Goal: Check status

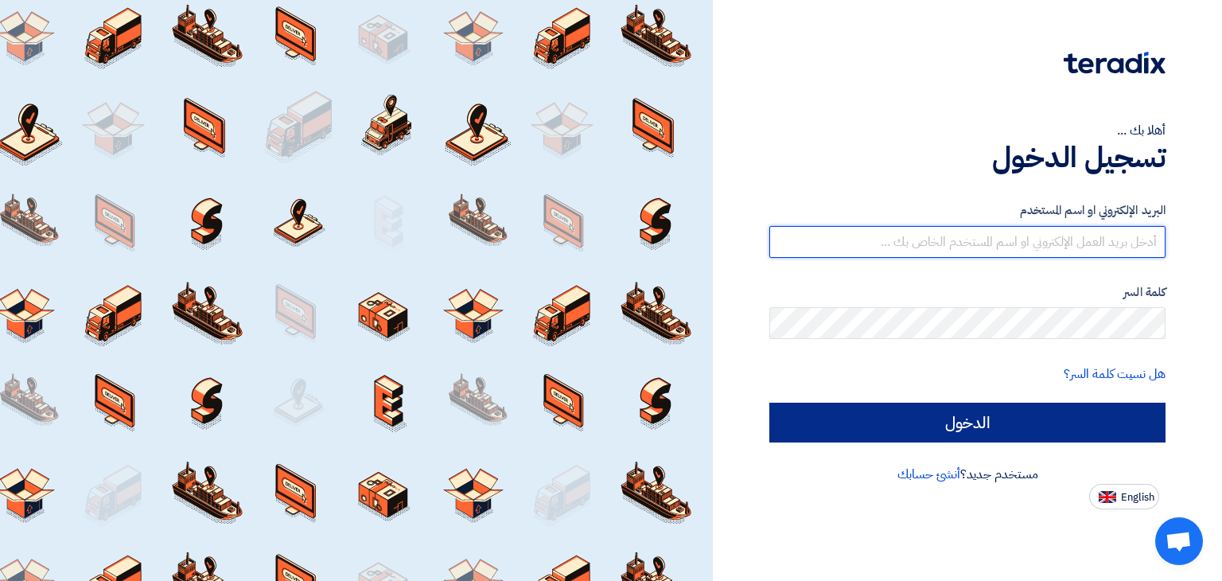
type input "[PERSON_NAME][EMAIL_ADDRESS][DOMAIN_NAME]"
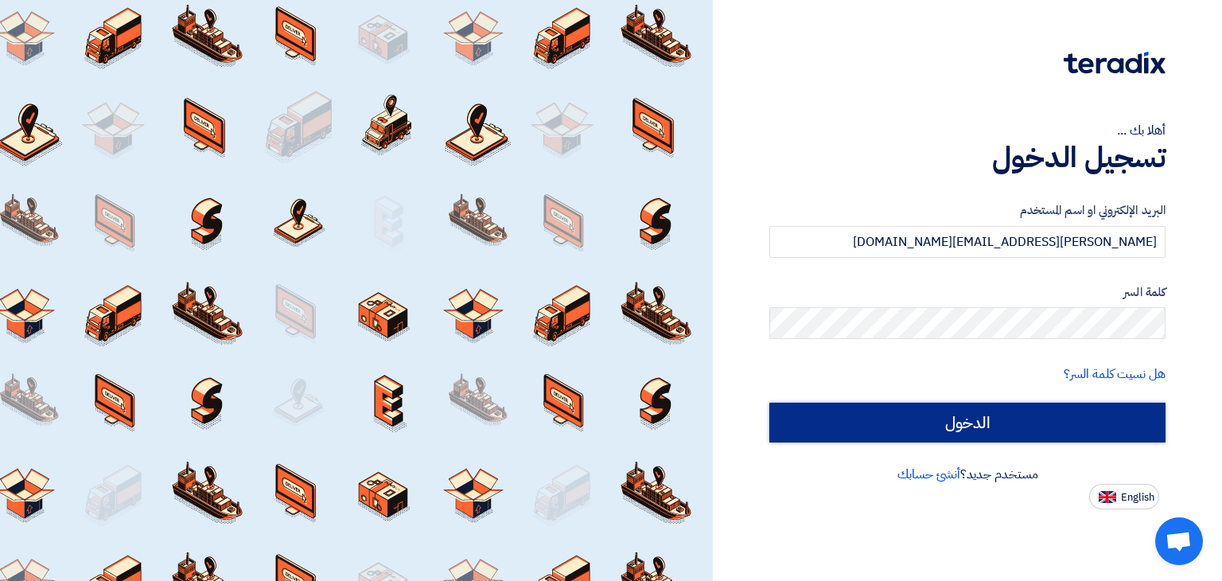
click at [970, 410] on input "الدخول" at bounding box center [967, 422] width 396 height 40
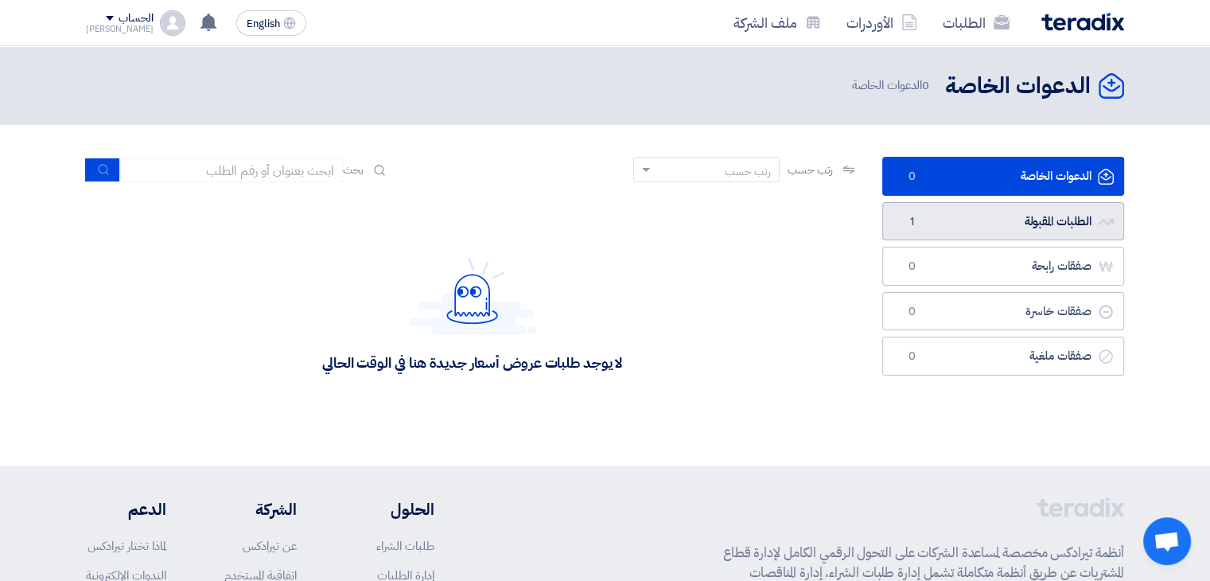
click at [986, 224] on link "الطلبات المقبولة الطلبات المقبولة 1" at bounding box center [1003, 221] width 242 height 39
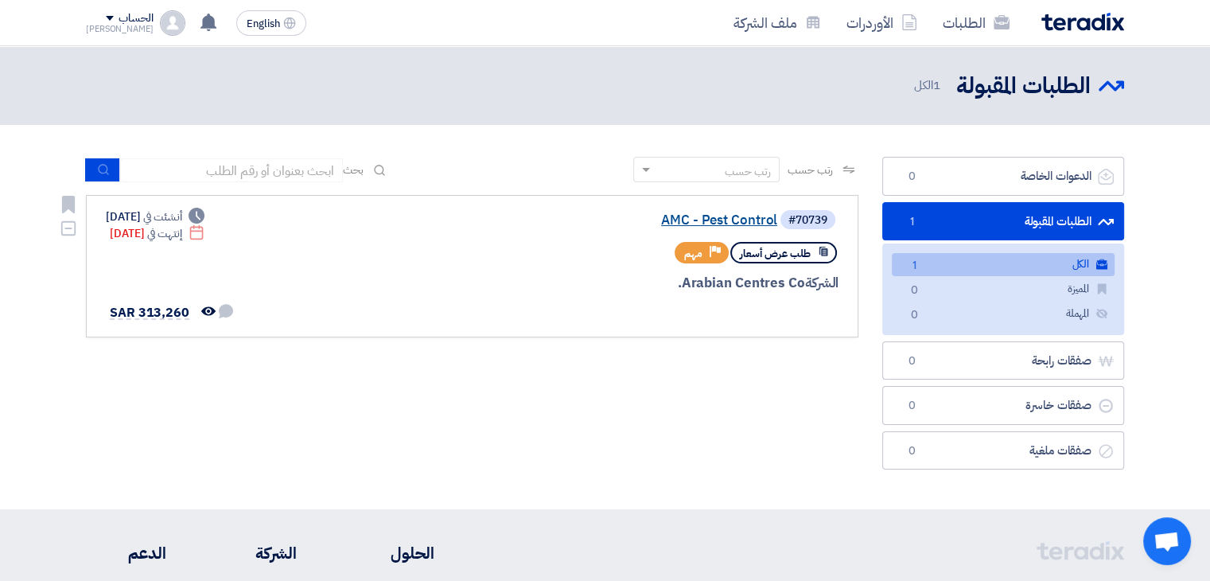
click at [702, 220] on link "AMC - Pest Control" at bounding box center [618, 220] width 318 height 14
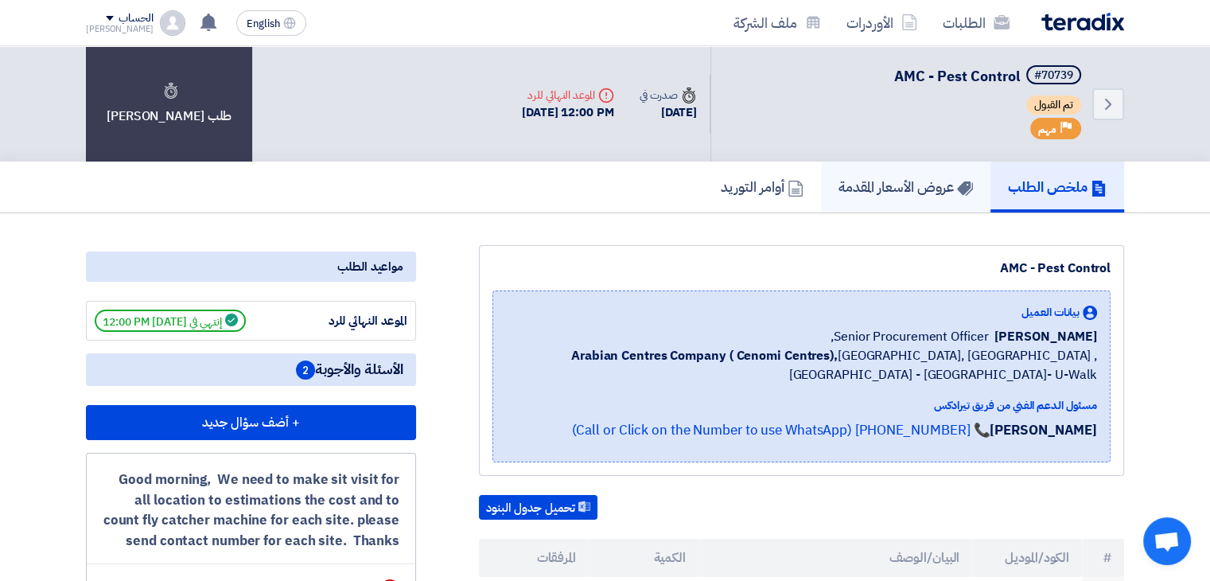
click at [881, 189] on h5 "عروض الأسعار المقدمة" at bounding box center [905, 186] width 134 height 18
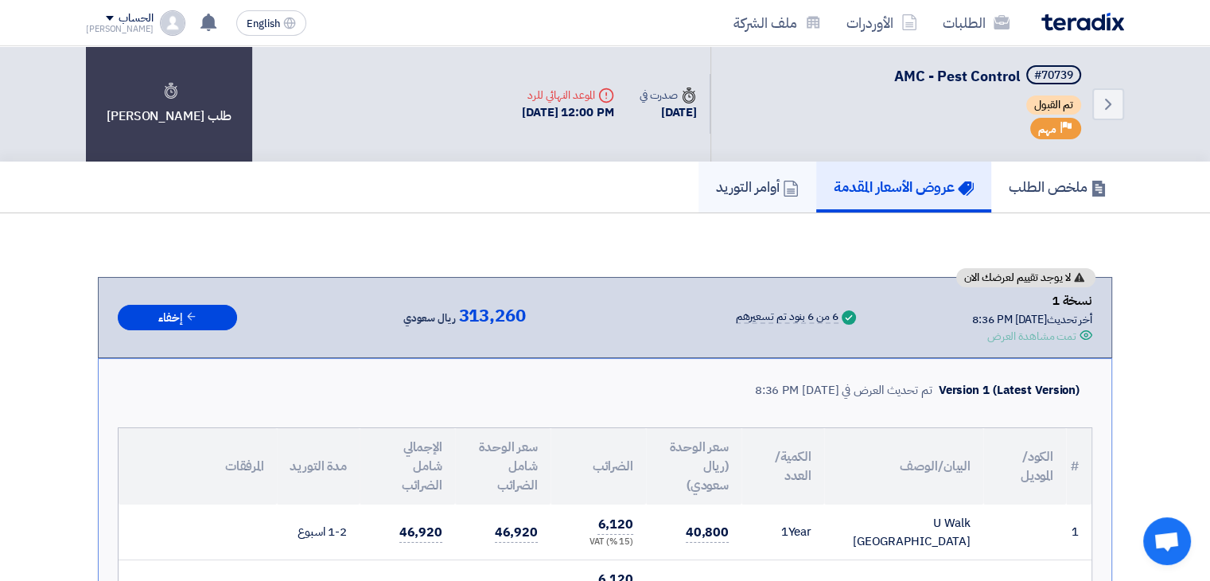
click at [760, 185] on h5 "أوامر التوريد" at bounding box center [757, 186] width 83 height 18
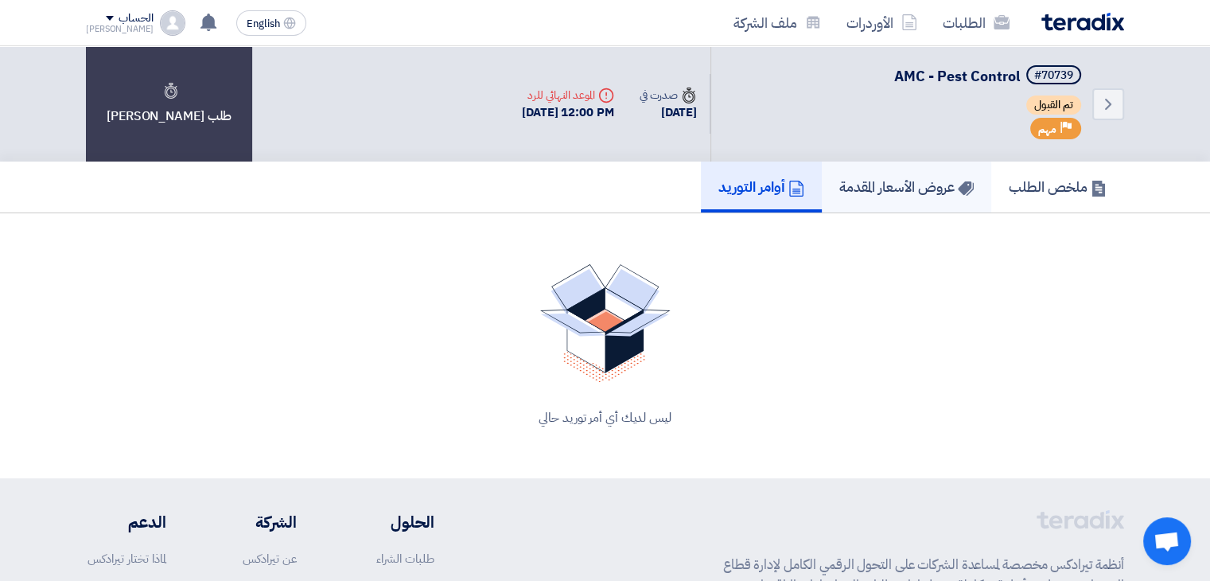
click at [915, 192] on h5 "عروض الأسعار المقدمة" at bounding box center [906, 186] width 134 height 18
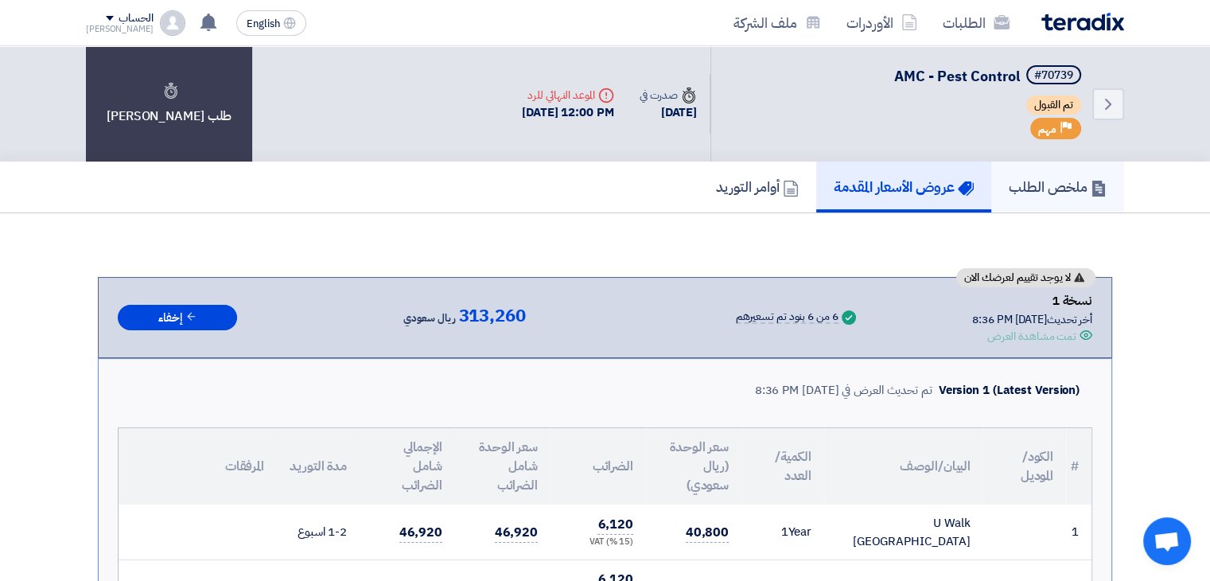
click at [1059, 189] on h5 "ملخص الطلب" at bounding box center [1058, 186] width 98 height 18
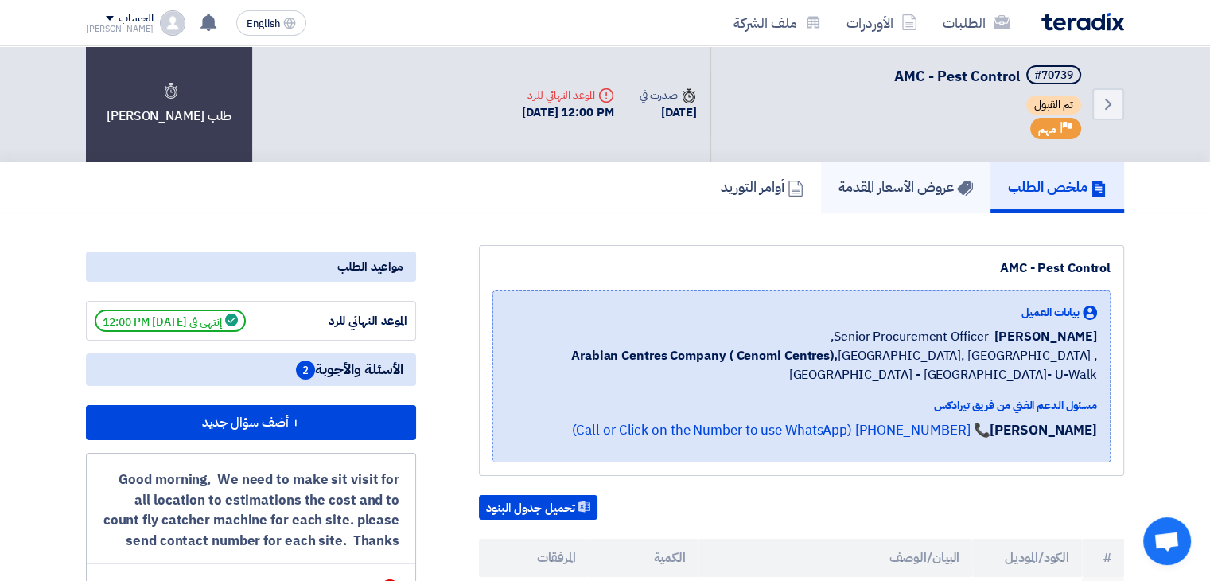
click at [875, 168] on link "عروض الأسعار المقدمة" at bounding box center [905, 186] width 169 height 51
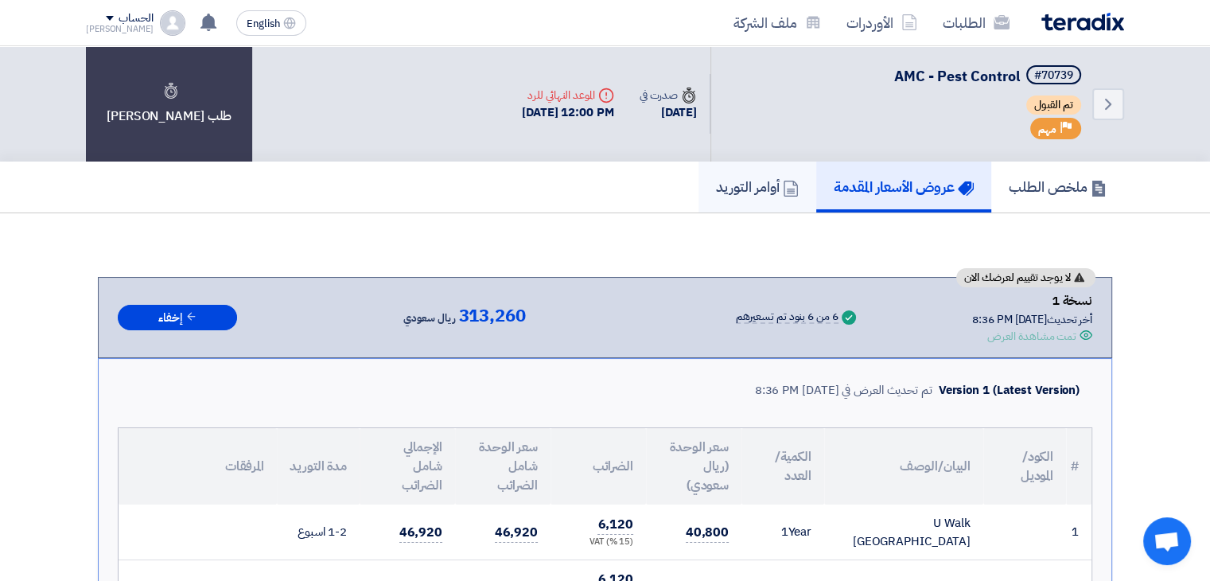
click at [751, 181] on h5 "أوامر التوريد" at bounding box center [757, 186] width 83 height 18
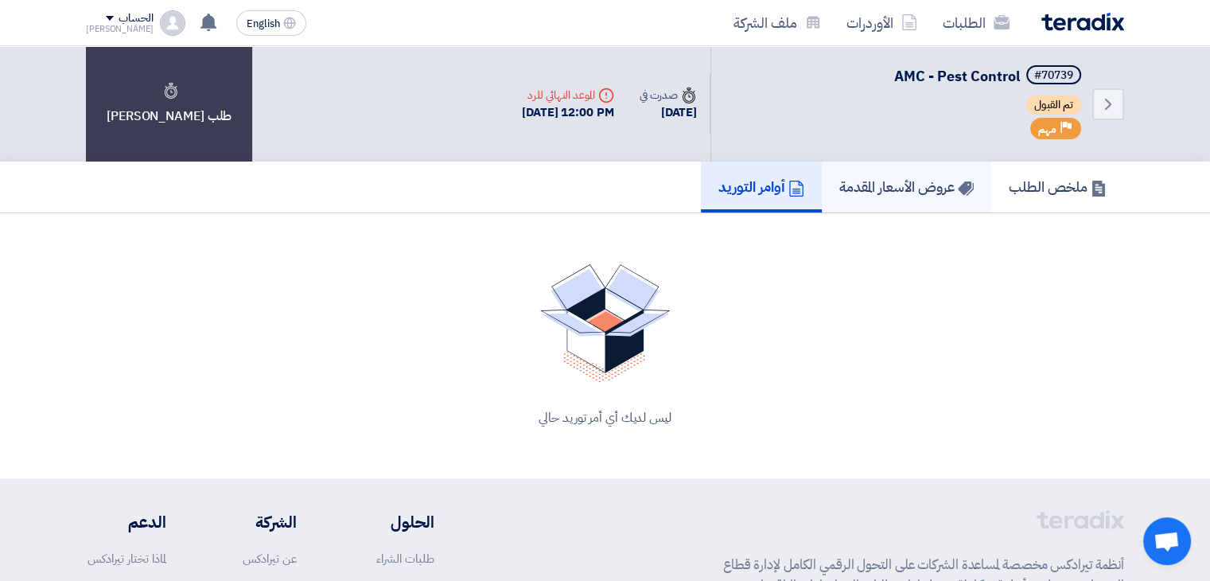
click at [844, 192] on h5 "عروض الأسعار المقدمة" at bounding box center [906, 186] width 134 height 18
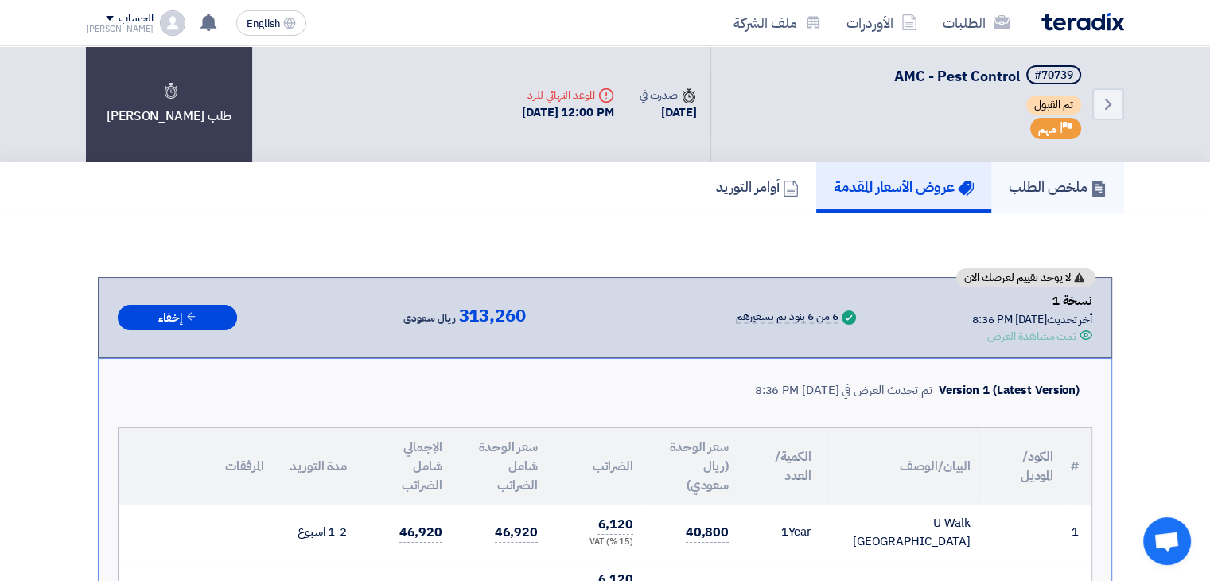
click at [1004, 196] on link "ملخص الطلب" at bounding box center [1057, 186] width 133 height 51
